Goal: Information Seeking & Learning: Learn about a topic

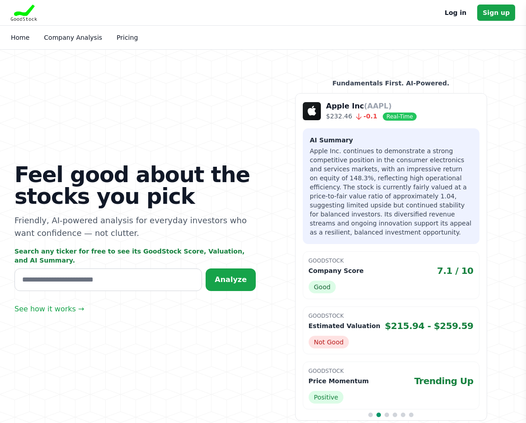
click at [454, 14] on link "Log in" at bounding box center [455, 12] width 22 height 11
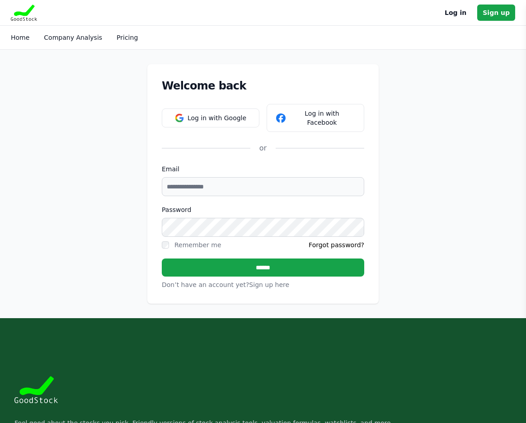
click at [320, 59] on div "Welcome back Log in with Google Log in with Facebook or Email Password Remember…" at bounding box center [263, 184] width 526 height 268
click at [222, 108] on button "Log in with Google" at bounding box center [211, 117] width 98 height 19
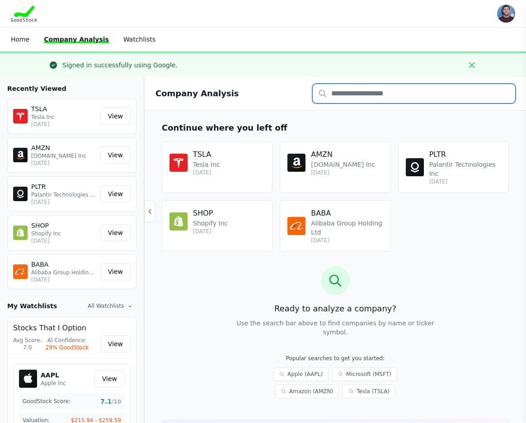
click at [337, 97] on input "text" at bounding box center [414, 93] width 202 height 19
type input "****"
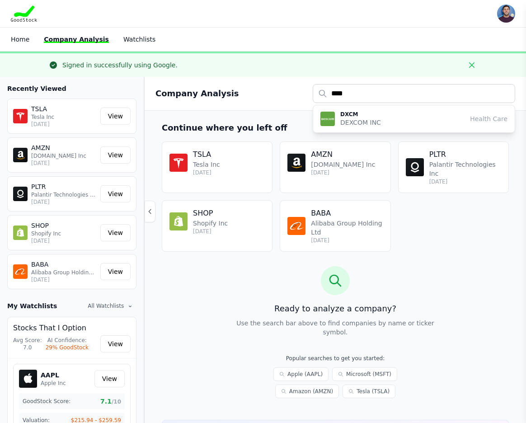
click at [348, 111] on p "DXCM" at bounding box center [360, 114] width 41 height 7
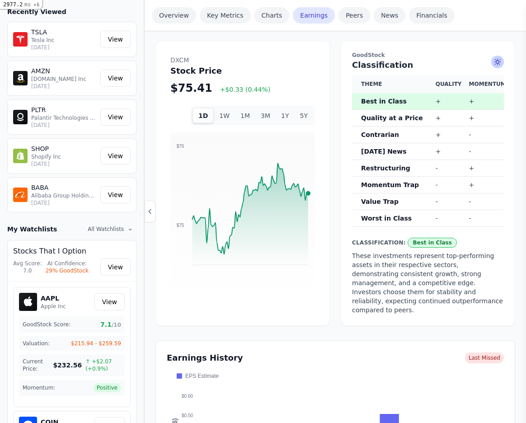
scroll to position [532, 0]
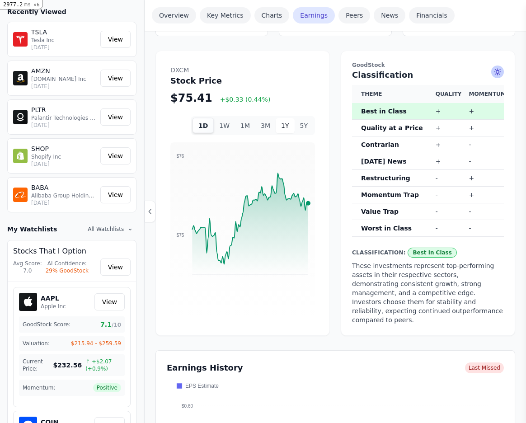
drag, startPoint x: 285, startPoint y: 89, endPoint x: 289, endPoint y: 90, distance: 4.6
click at [285, 118] on button "1Y" at bounding box center [284, 125] width 19 height 15
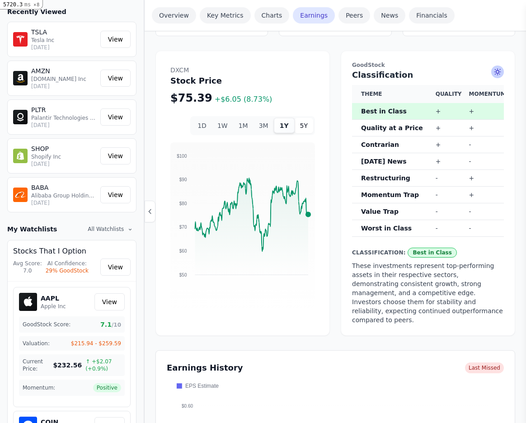
click at [303, 118] on button "5Y" at bounding box center [303, 125] width 19 height 15
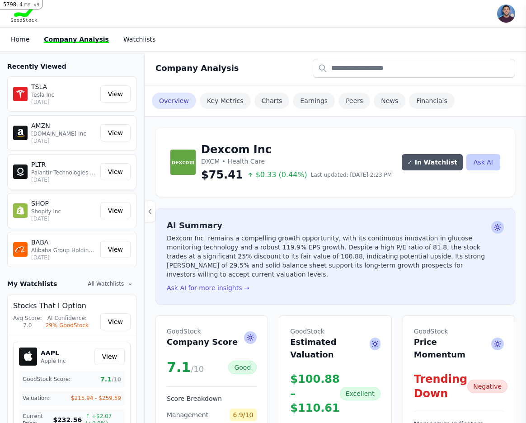
scroll to position [0, 0]
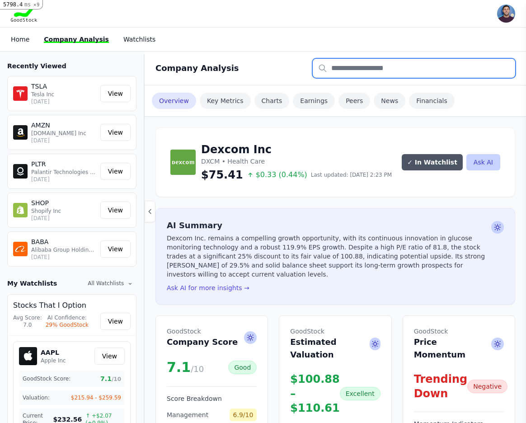
click at [346, 63] on input "text" at bounding box center [414, 68] width 202 height 19
type input "**"
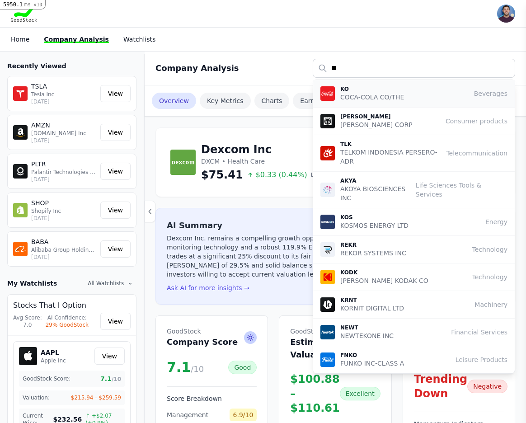
click at [348, 88] on p "KO" at bounding box center [372, 88] width 64 height 7
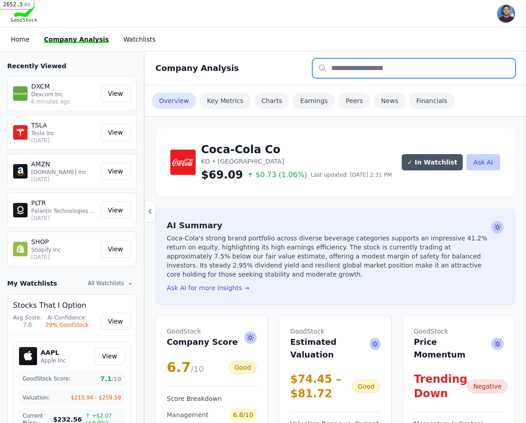
click at [386, 70] on input "text" at bounding box center [414, 68] width 202 height 19
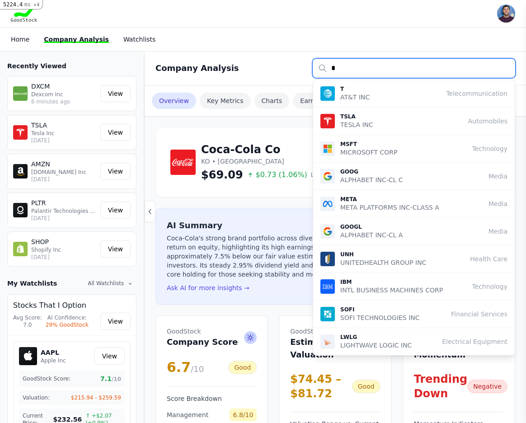
type input "*"
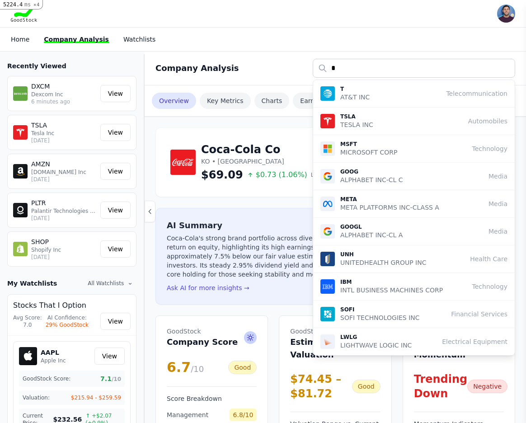
click at [368, 85] on div "T AT&T INC Telecommunication" at bounding box center [413, 93] width 187 height 16
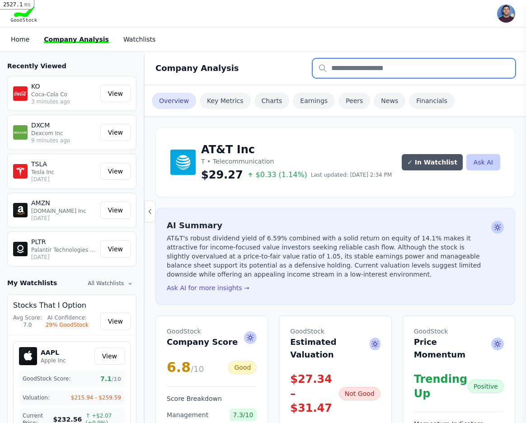
click at [404, 67] on input "text" at bounding box center [414, 68] width 202 height 19
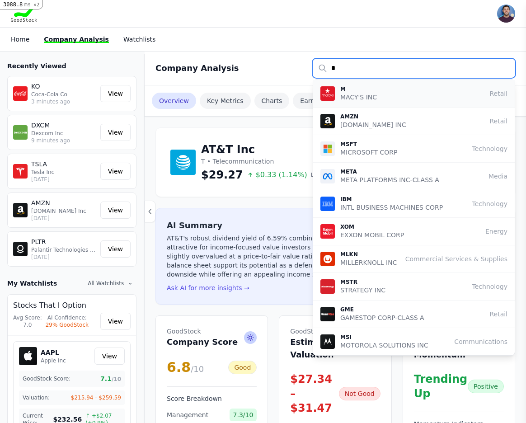
type input "*"
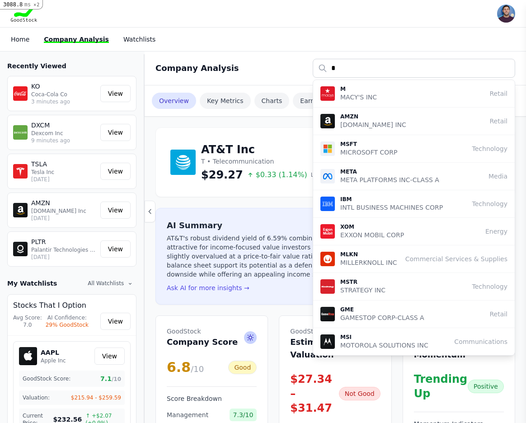
click at [395, 94] on div "M MACY'S INC Retail" at bounding box center [413, 93] width 187 height 16
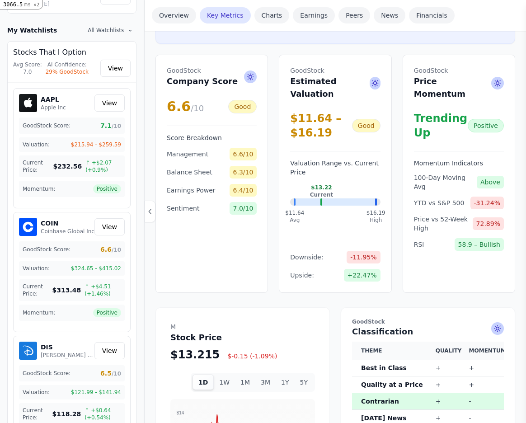
scroll to position [253, 0]
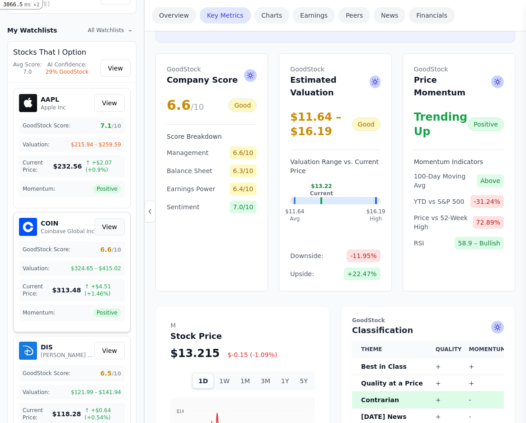
click at [102, 228] on link "View" at bounding box center [109, 226] width 30 height 17
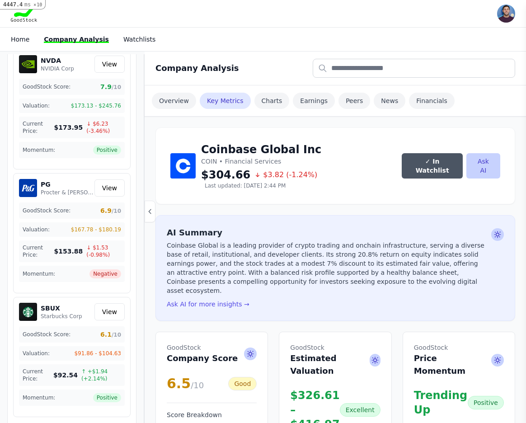
scroll to position [1534, 0]
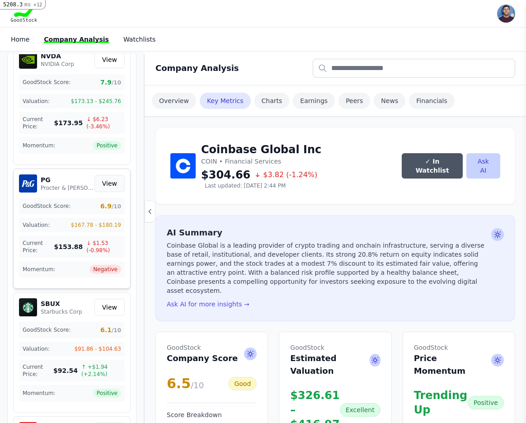
click at [108, 182] on link "View" at bounding box center [109, 183] width 30 height 17
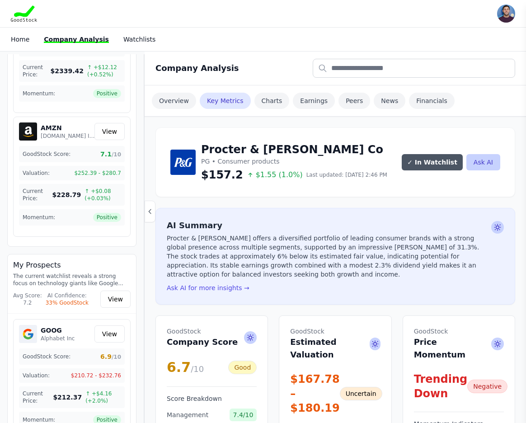
scroll to position [2206, 0]
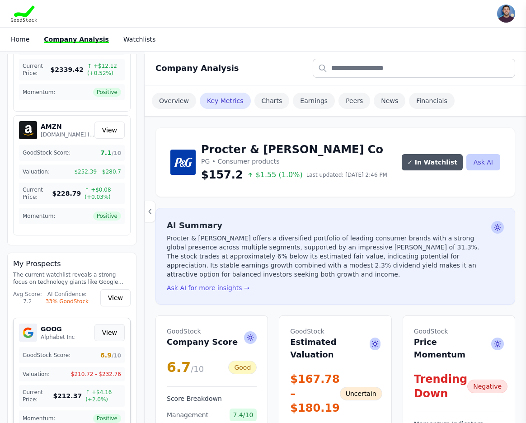
click at [112, 334] on link "View" at bounding box center [109, 332] width 30 height 17
